Goal: Task Accomplishment & Management: Manage account settings

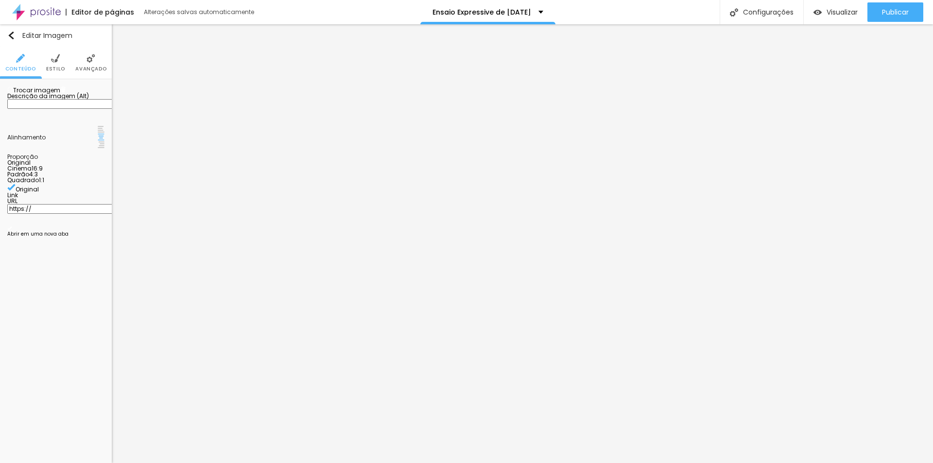
click at [44, 94] on span "Trocar imagem" at bounding box center [33, 90] width 53 height 8
click at [211, 463] on div at bounding box center [466, 469] width 933 height 0
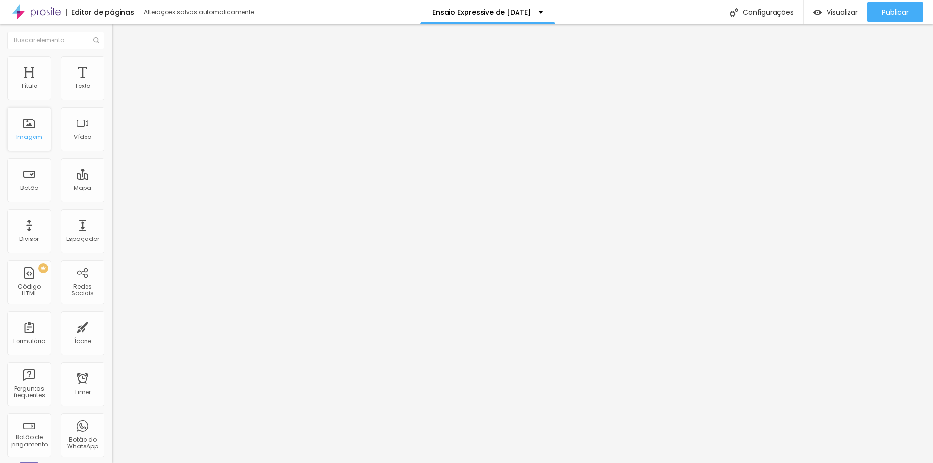
click at [28, 143] on div "Imagem" at bounding box center [29, 129] width 44 height 44
click at [27, 124] on div "Imagem" at bounding box center [29, 129] width 44 height 44
click at [29, 138] on div "Imagem" at bounding box center [29, 137] width 26 height 7
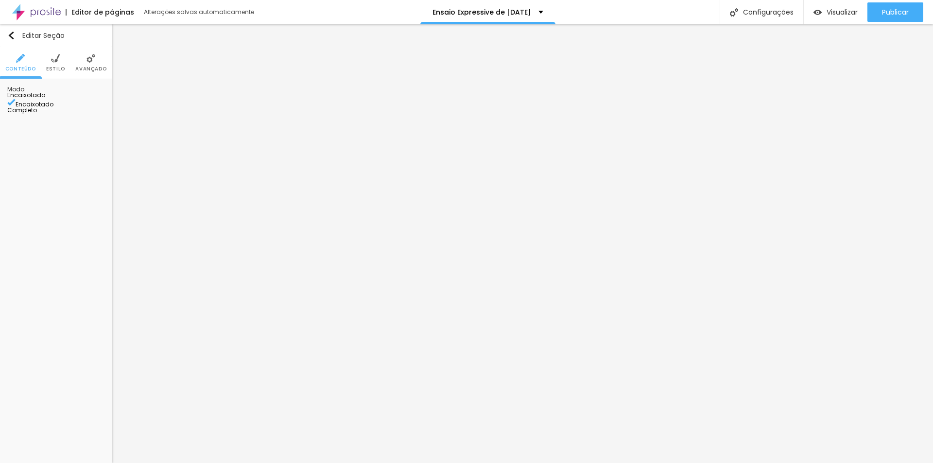
click at [52, 67] on span "Estilo" at bounding box center [55, 69] width 19 height 5
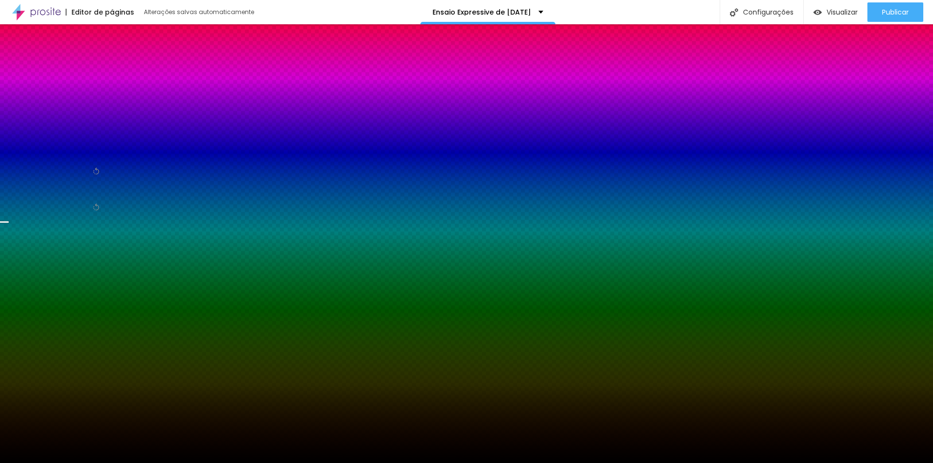
click at [56, 100] on span "Trocar imagem" at bounding box center [33, 96] width 53 height 8
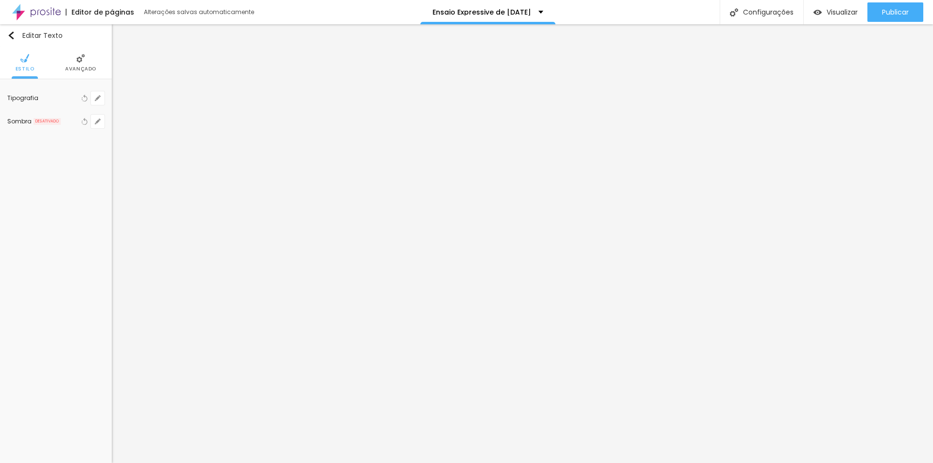
click at [86, 62] on li "Avançado" at bounding box center [80, 63] width 31 height 32
click at [86, 67] on span "Avançado" at bounding box center [80, 69] width 31 height 5
click at [56, 67] on span "Estilo" at bounding box center [55, 69] width 19 height 5
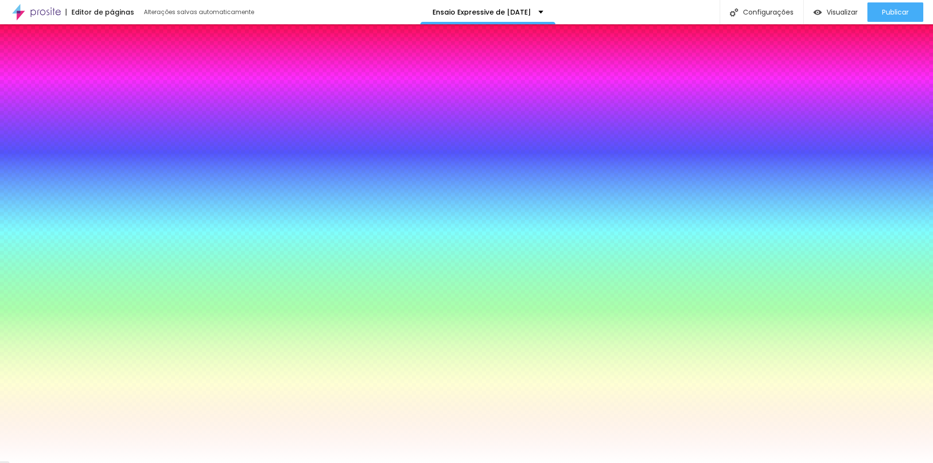
click at [88, 61] on img at bounding box center [91, 58] width 9 height 9
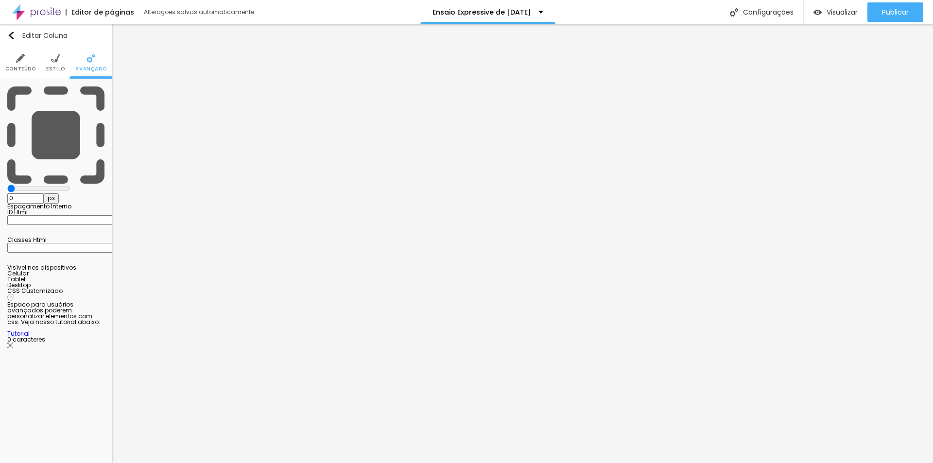
type input "5"
type input "10"
type input "15"
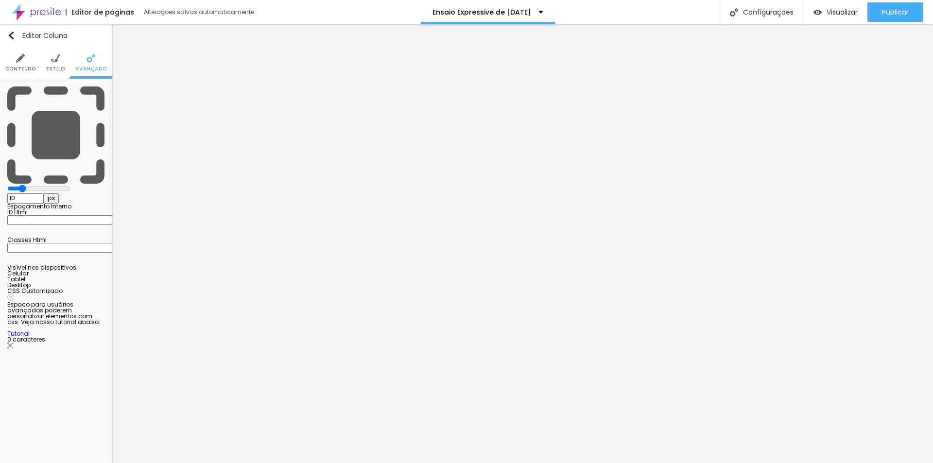
type input "15"
type input "20"
type input "25"
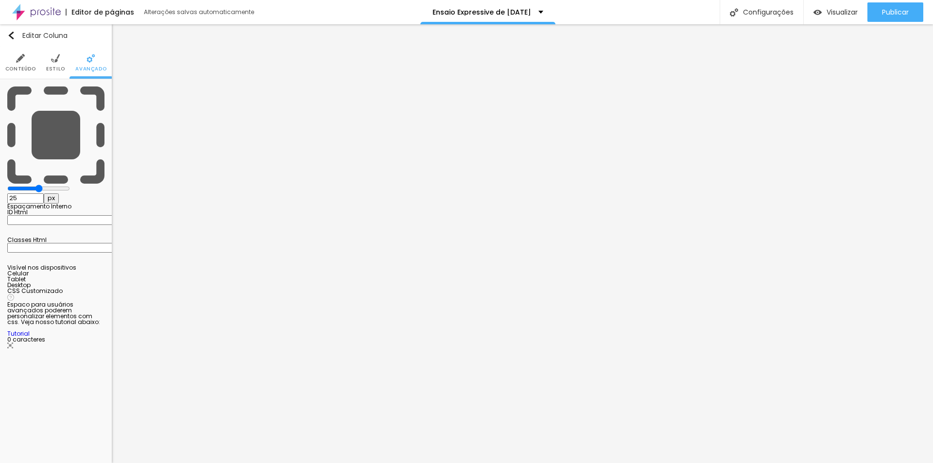
type input "30"
type input "25"
type input "0"
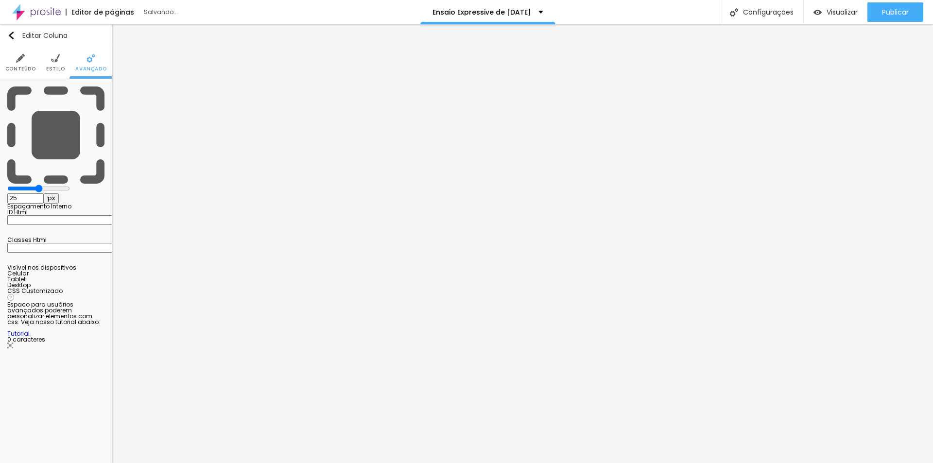
type input "0"
drag, startPoint x: 24, startPoint y: 95, endPoint x: 6, endPoint y: 95, distance: 18.5
click at [7, 185] on input "range" at bounding box center [38, 189] width 63 height 8
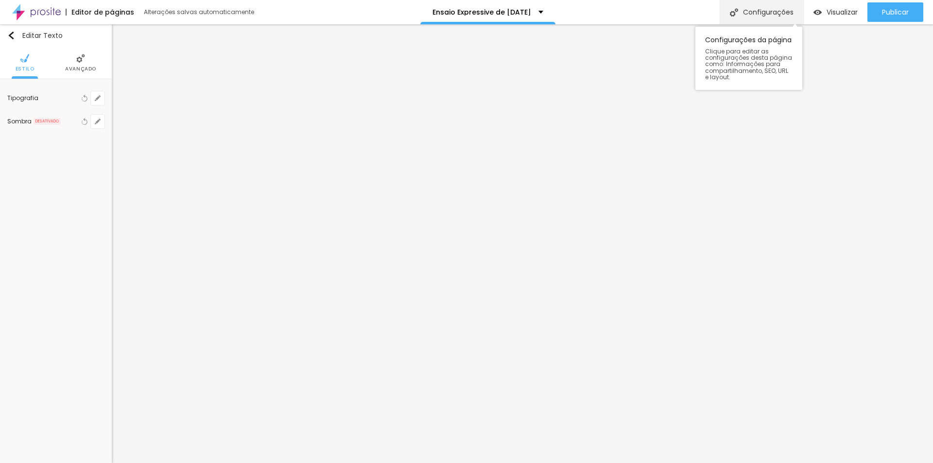
click at [766, 11] on div "Configurações" at bounding box center [762, 12] width 84 height 24
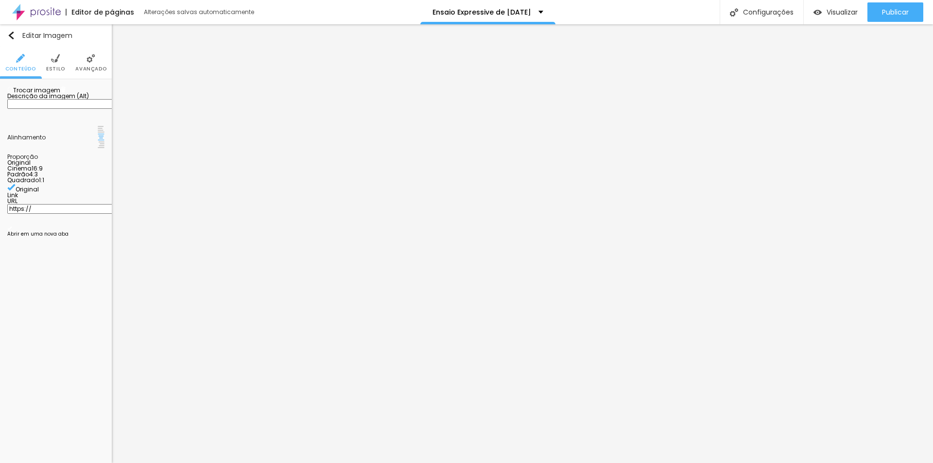
click at [47, 94] on span "Trocar imagem" at bounding box center [33, 90] width 53 height 8
click at [58, 94] on span "Trocar imagem" at bounding box center [33, 90] width 53 height 8
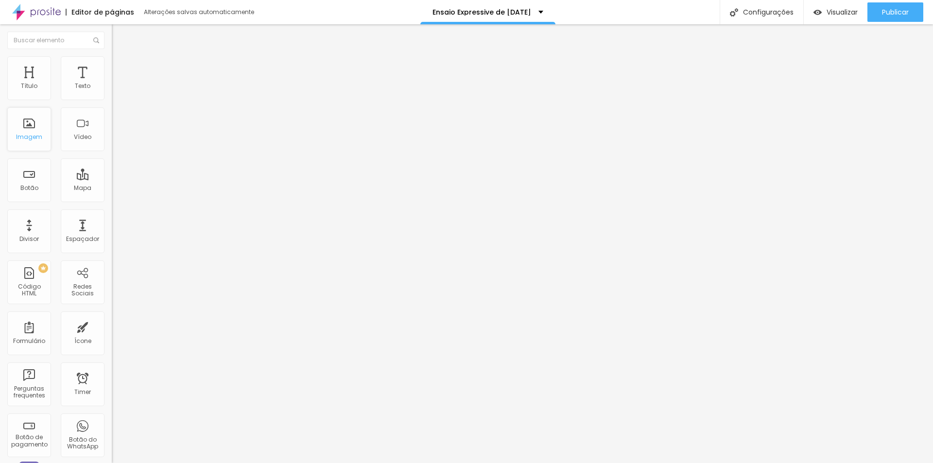
click at [33, 138] on div "Imagem" at bounding box center [29, 137] width 26 height 7
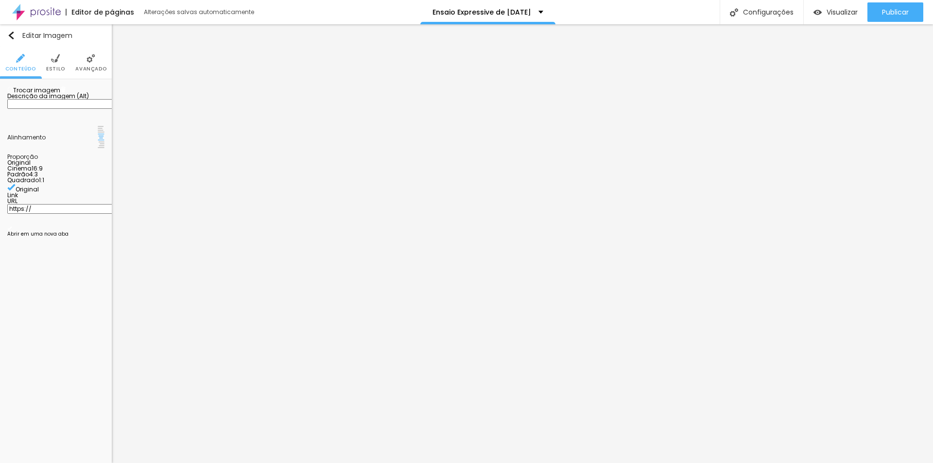
click at [49, 94] on span "Trocar imagem" at bounding box center [33, 90] width 53 height 8
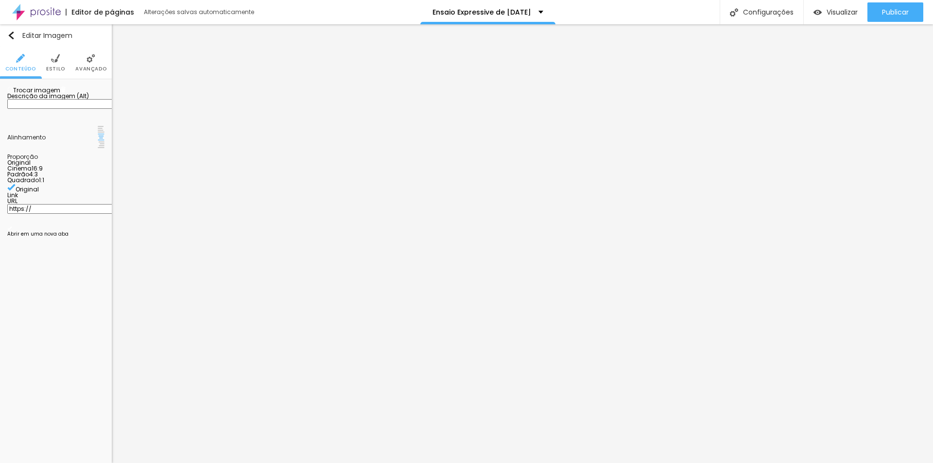
click at [50, 94] on span "Trocar imagem" at bounding box center [33, 90] width 53 height 8
click at [34, 94] on span "Trocar imagem" at bounding box center [33, 90] width 53 height 8
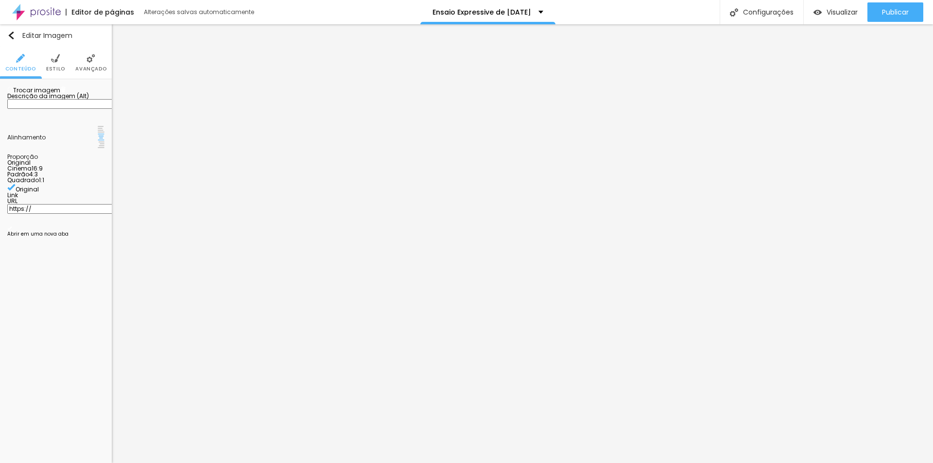
click at [44, 94] on span "Trocar imagem" at bounding box center [33, 90] width 53 height 8
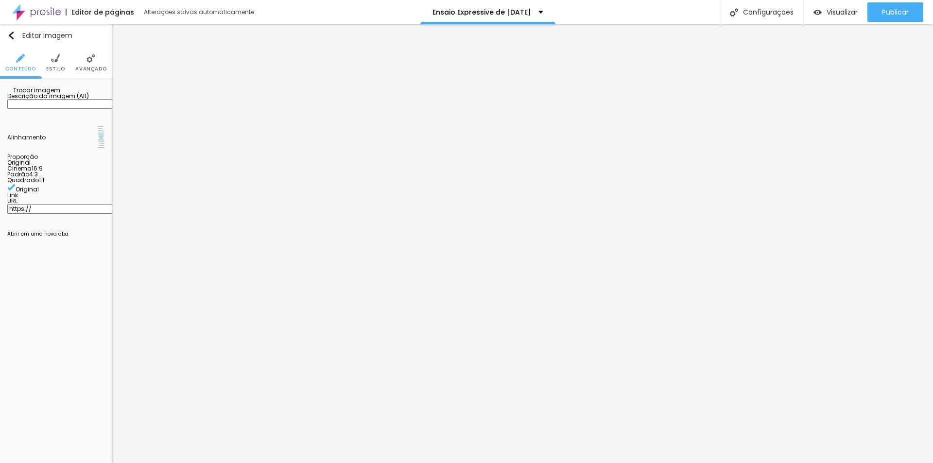
click at [47, 94] on span "Trocar imagem" at bounding box center [33, 90] width 53 height 8
